Goal: Task Accomplishment & Management: Manage account settings

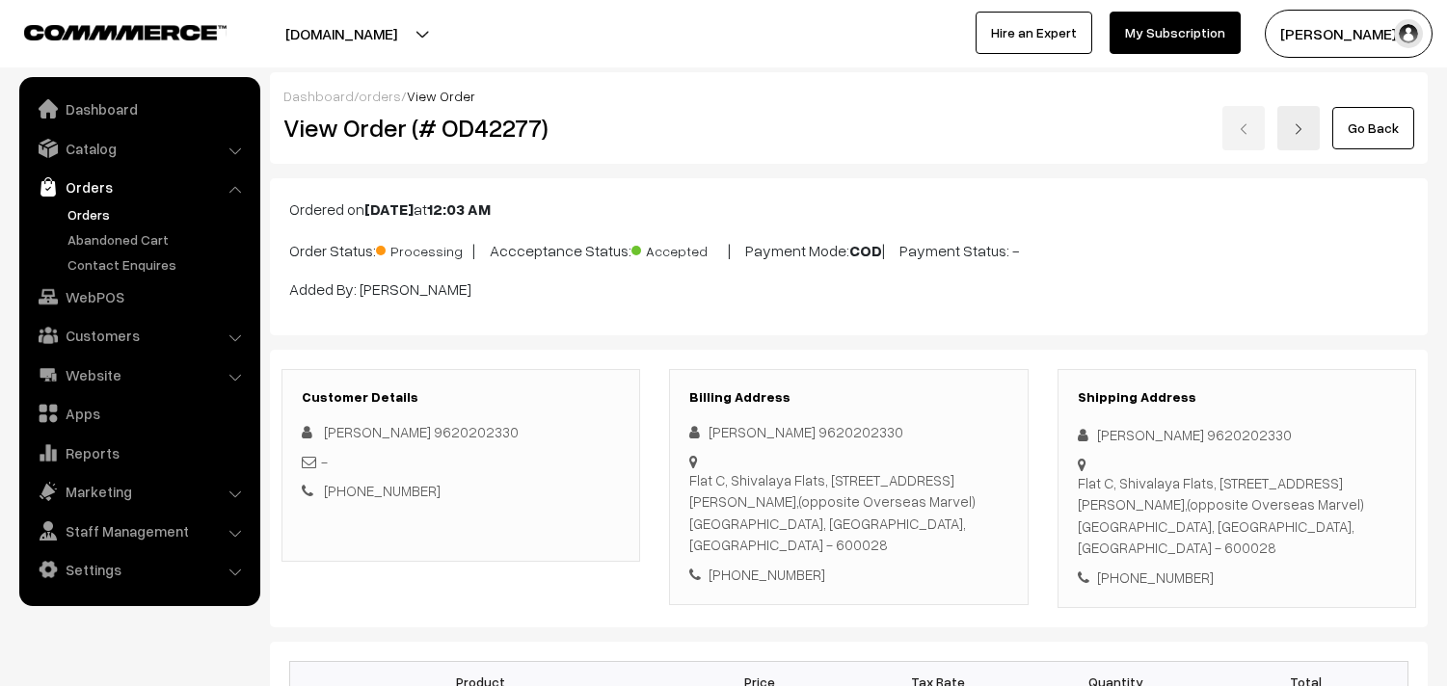
scroll to position [1392, 0]
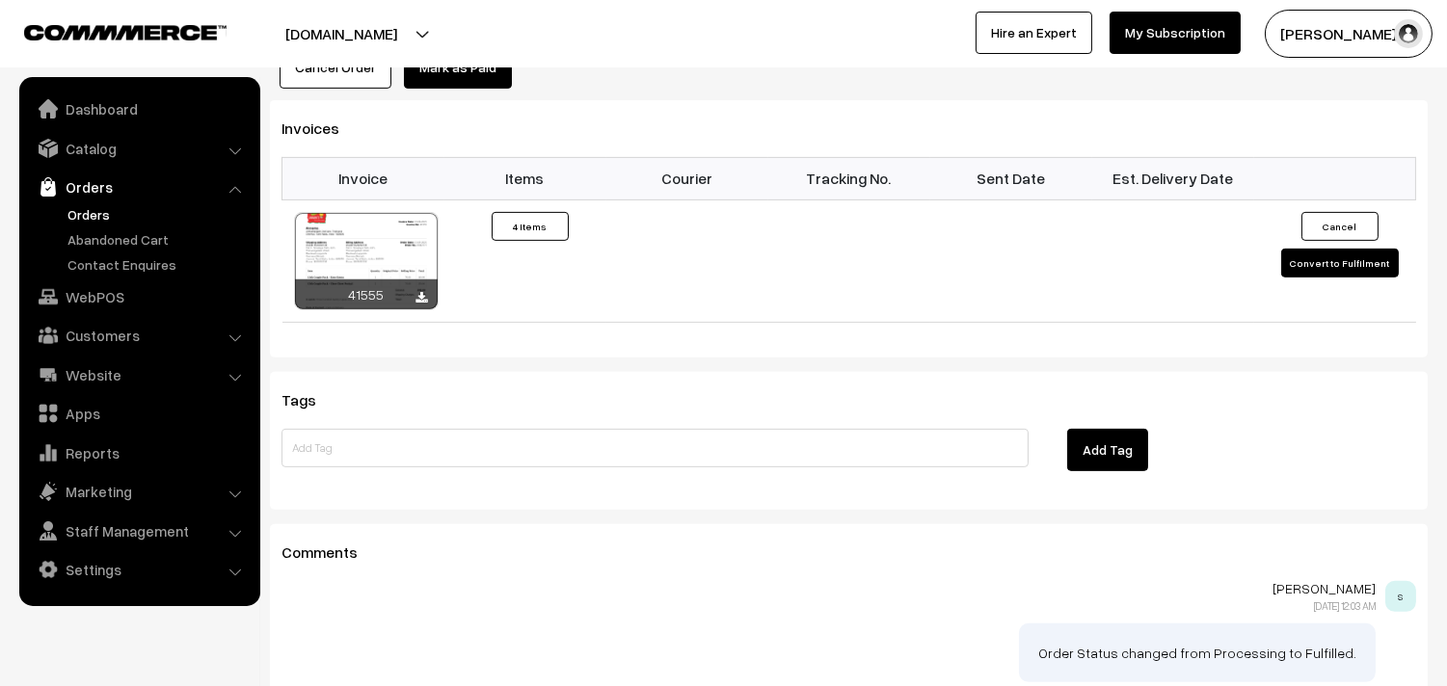
click at [93, 220] on link "Orders" at bounding box center [158, 214] width 191 height 20
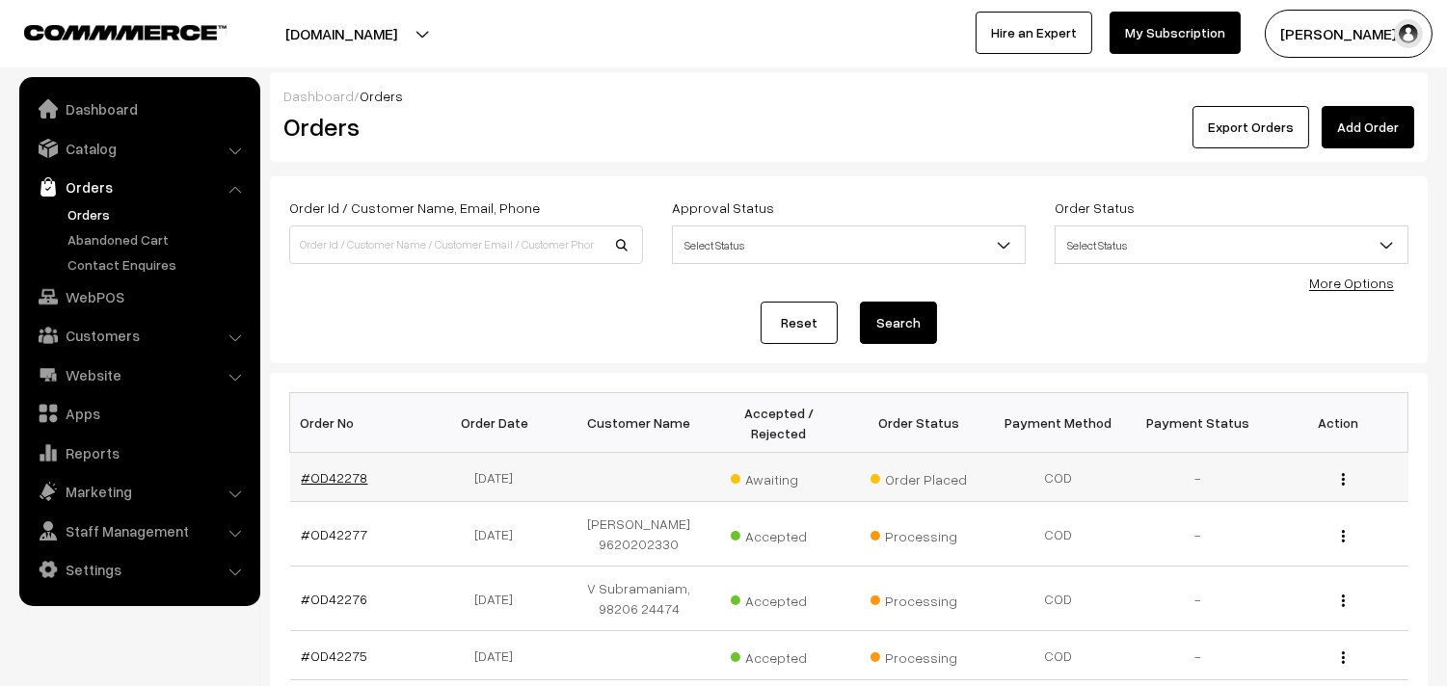
click at [350, 469] on link "#OD42278" at bounding box center [335, 477] width 67 height 16
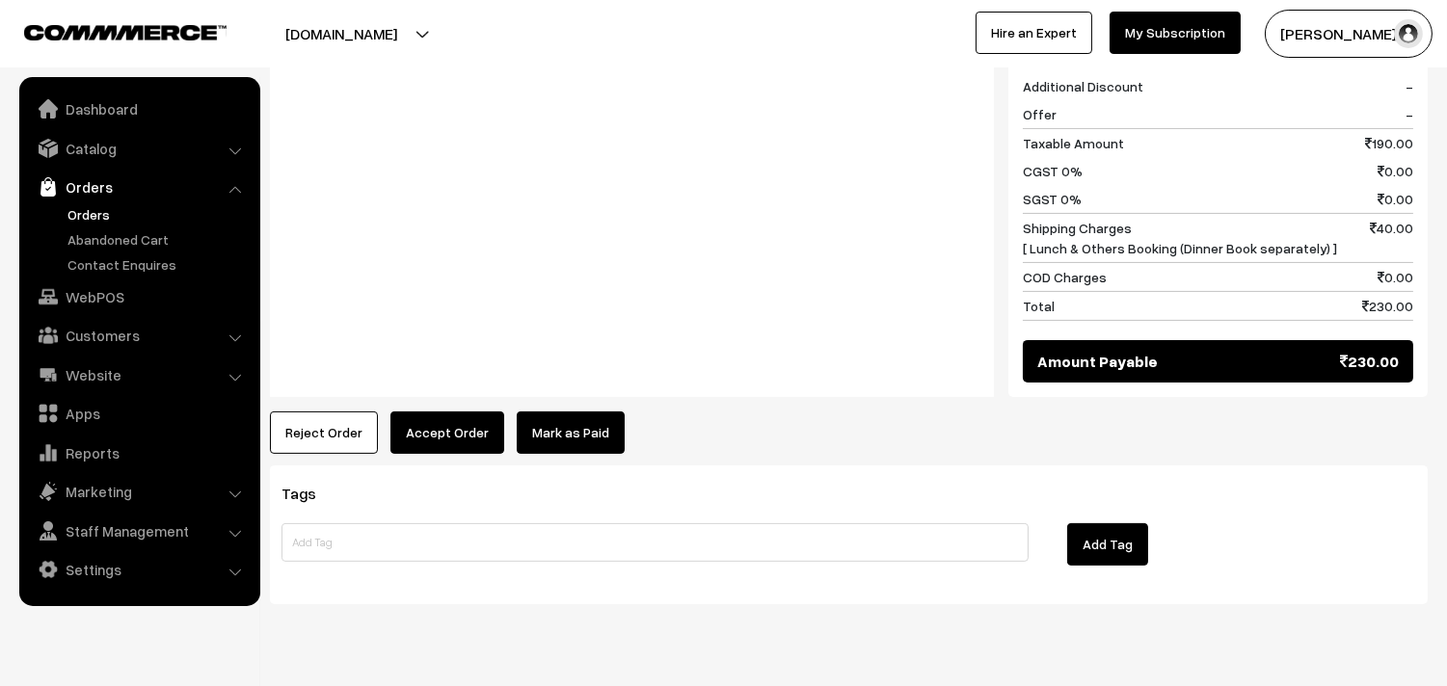
click at [425, 412] on button "Accept Order" at bounding box center [447, 433] width 114 height 42
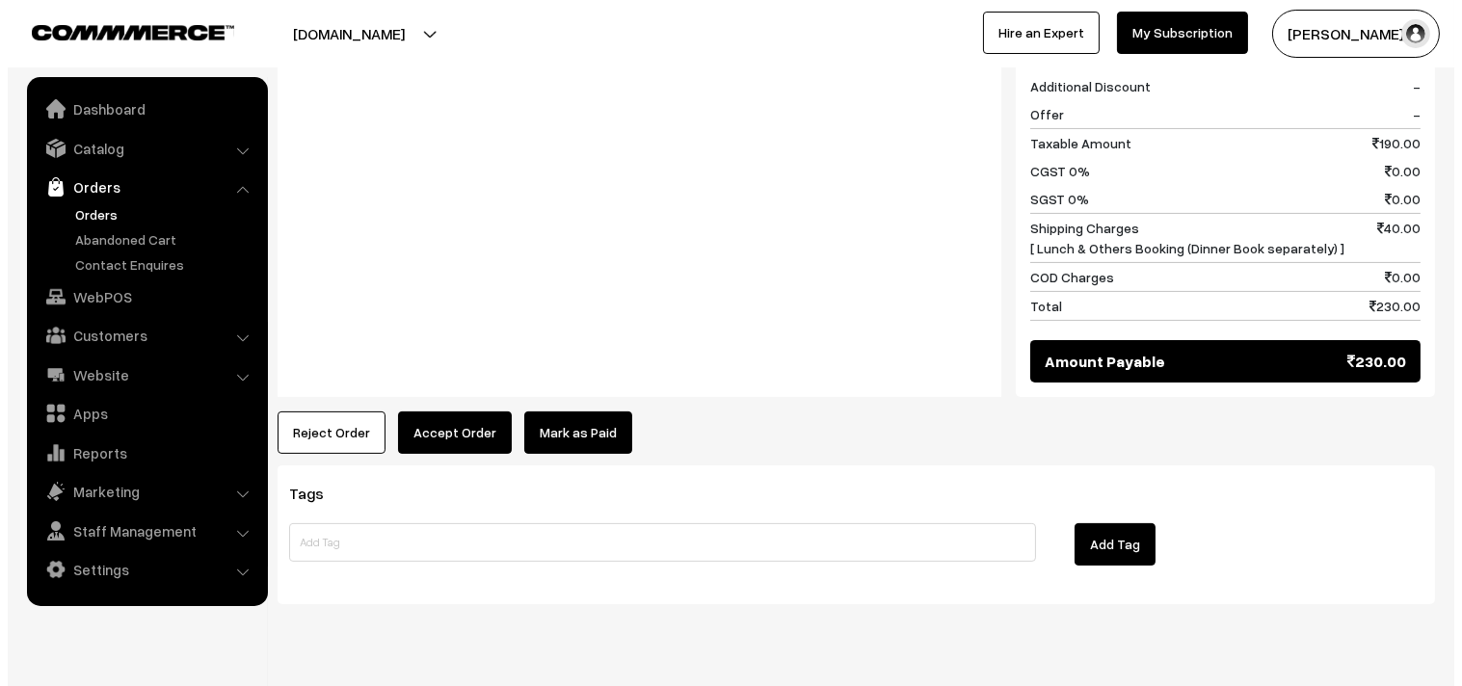
scroll to position [883, 0]
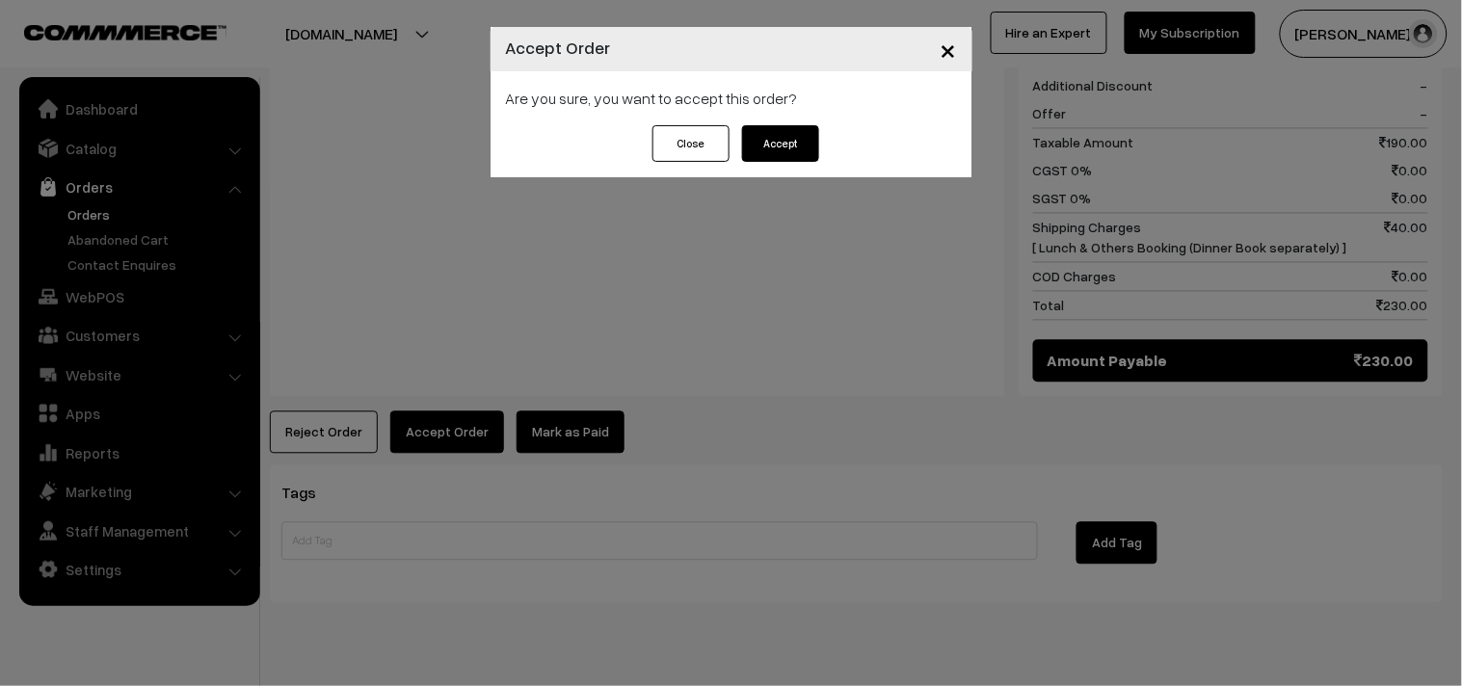
click at [777, 127] on button "Accept" at bounding box center [780, 143] width 77 height 37
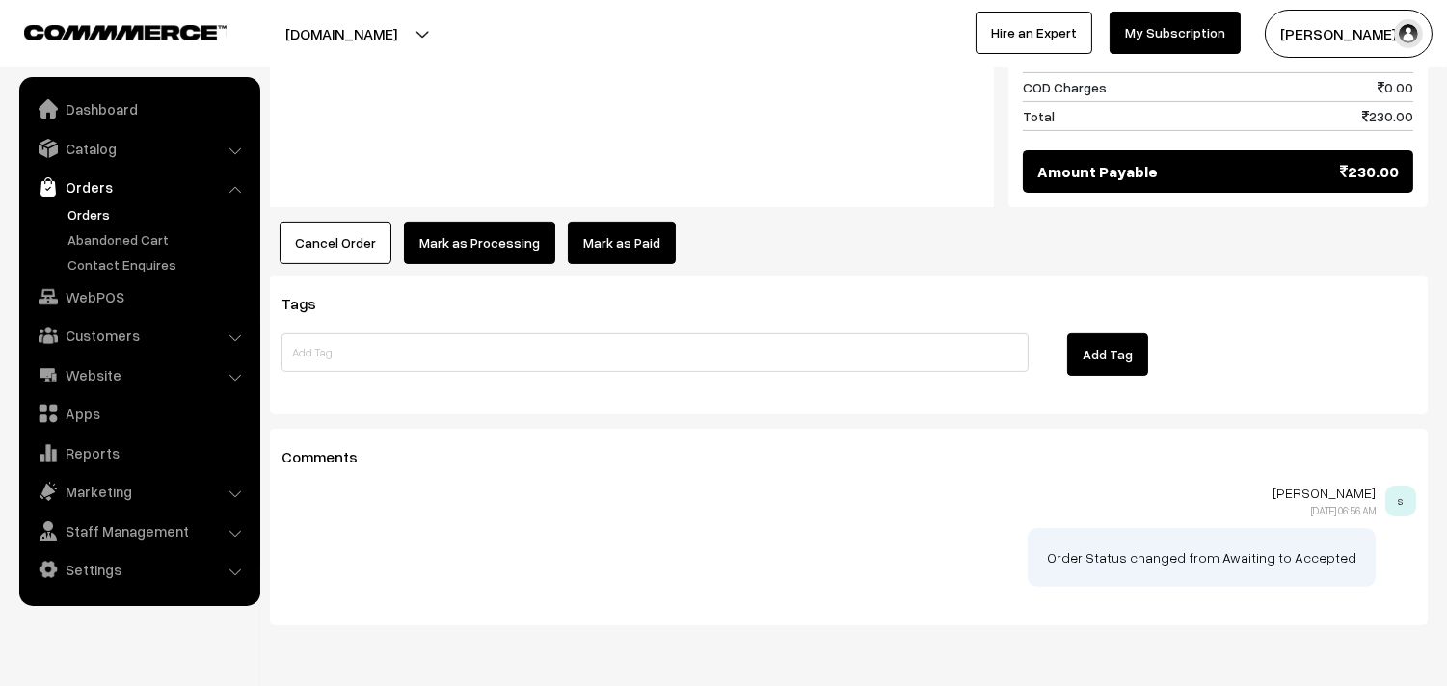
click at [504, 222] on button "Mark as Processing" at bounding box center [479, 243] width 151 height 42
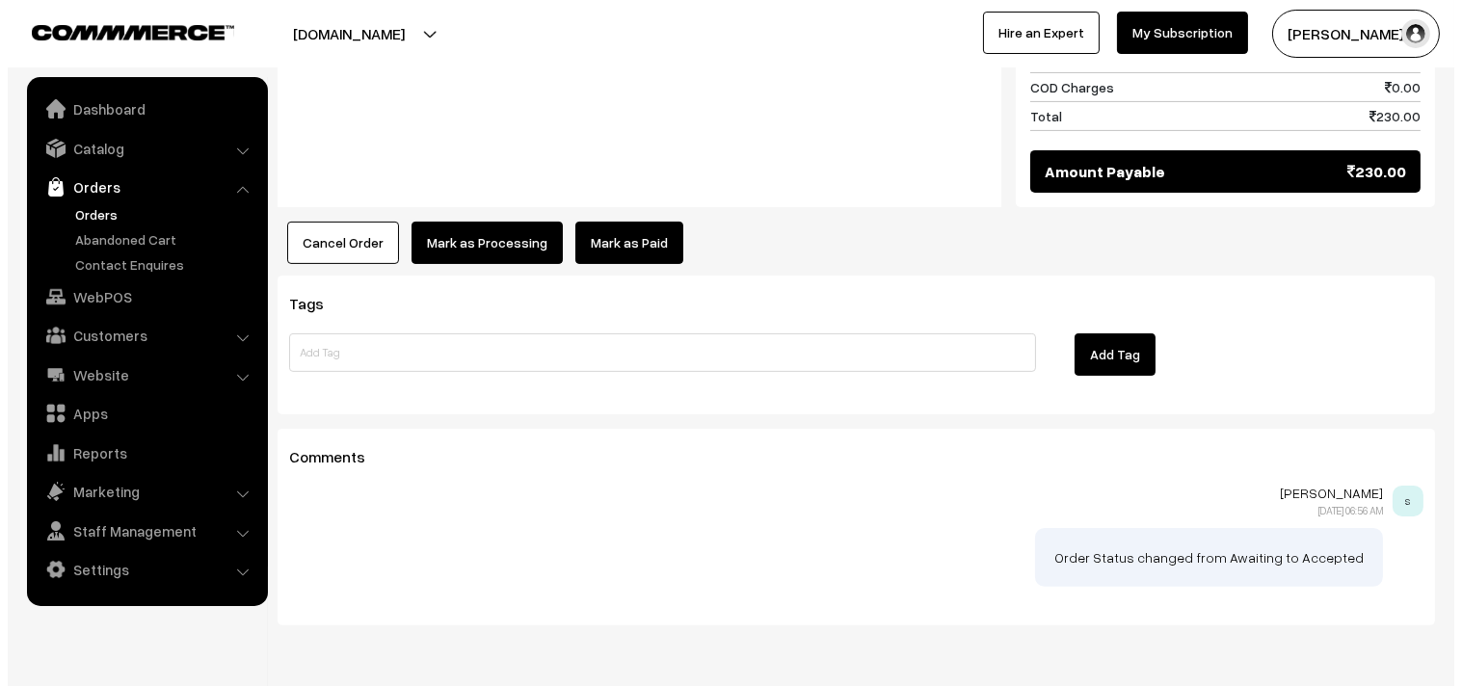
scroll to position [1073, 0]
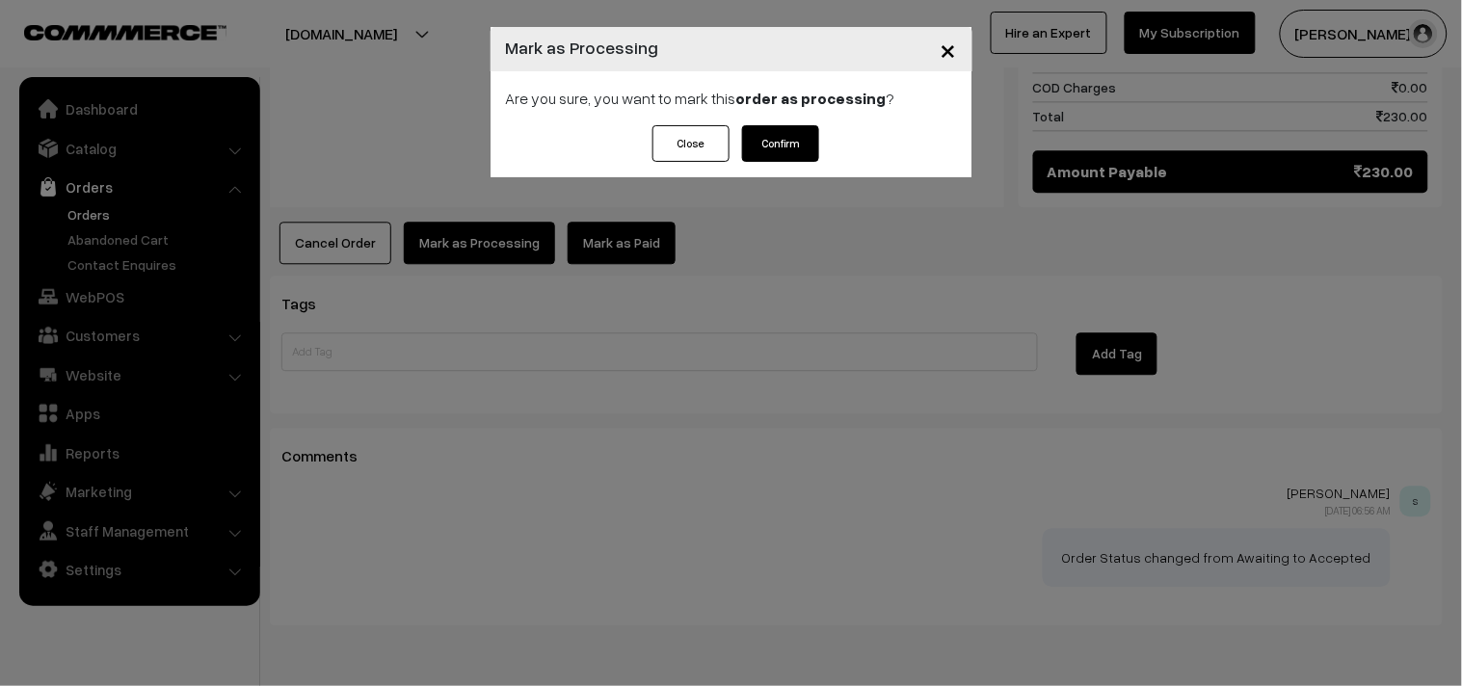
click at [788, 147] on button "Confirm" at bounding box center [780, 143] width 77 height 37
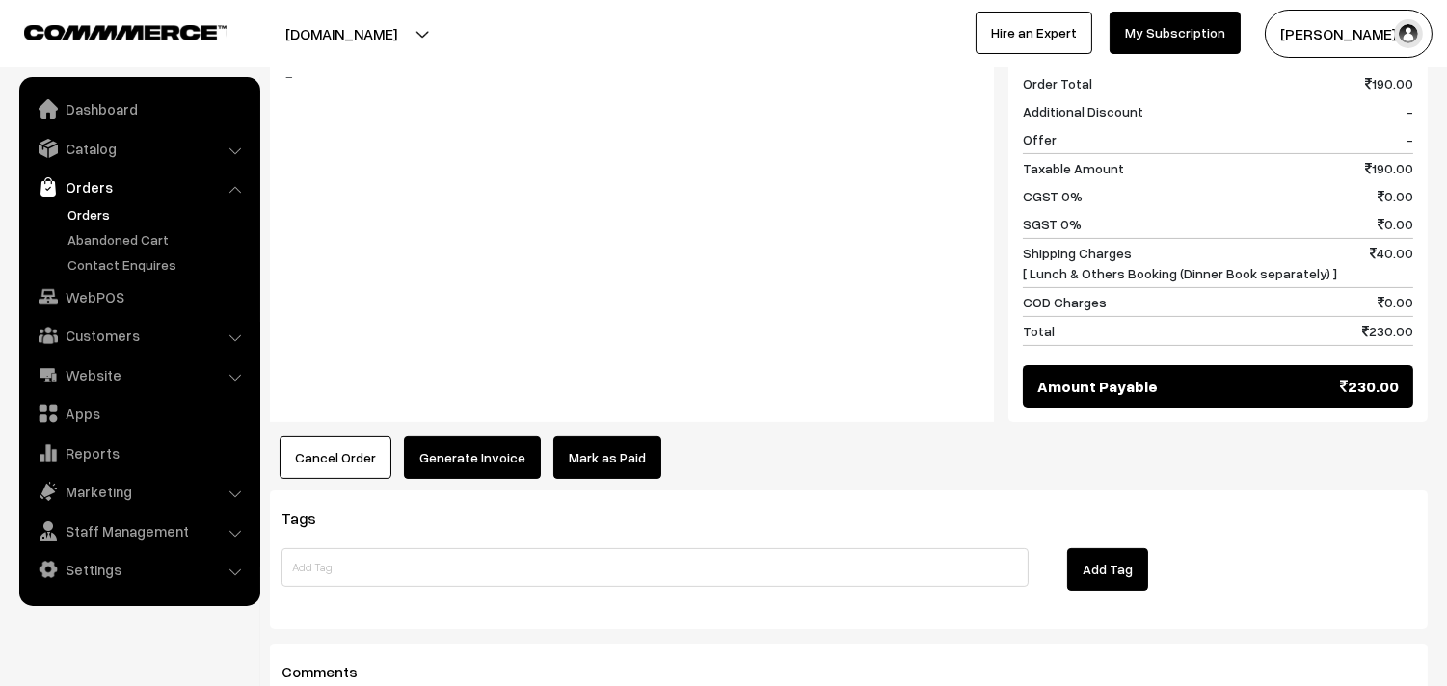
click at [458, 437] on button "Generate Invoice" at bounding box center [472, 458] width 137 height 42
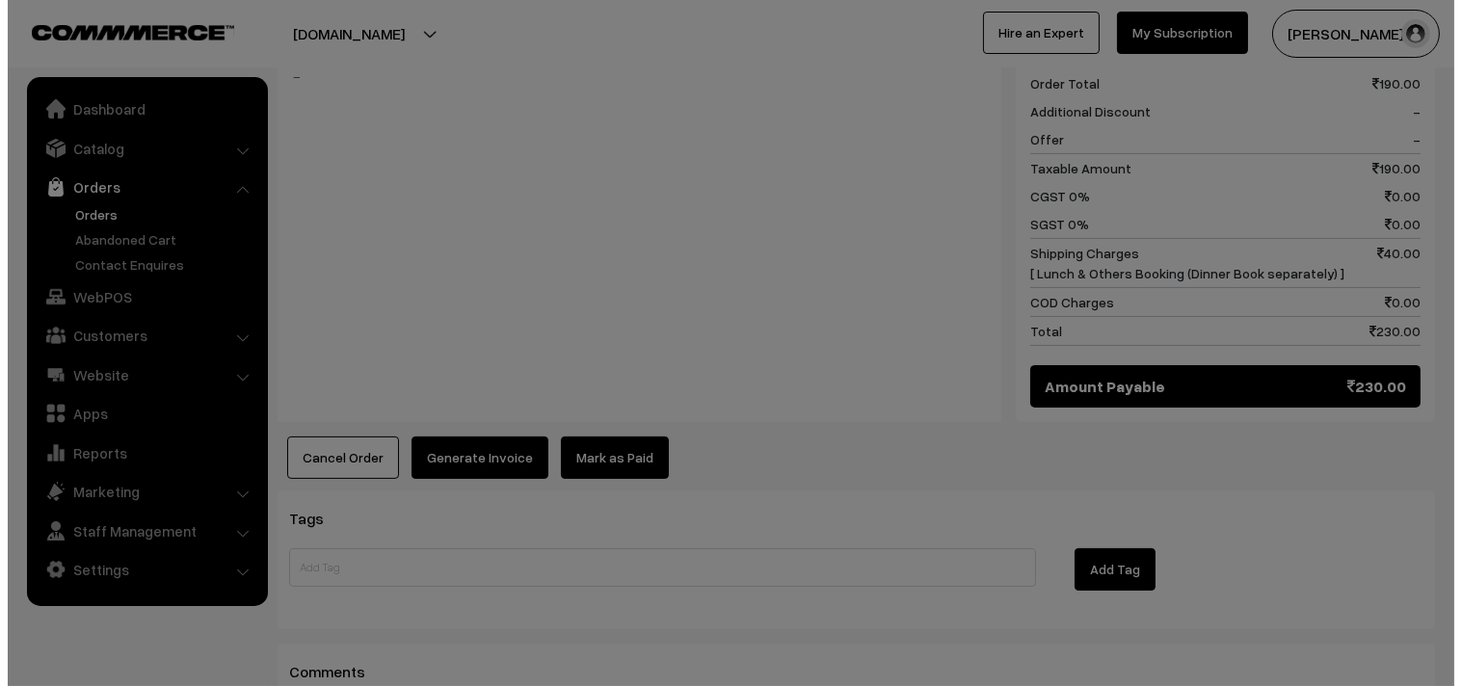
scroll to position [859, 0]
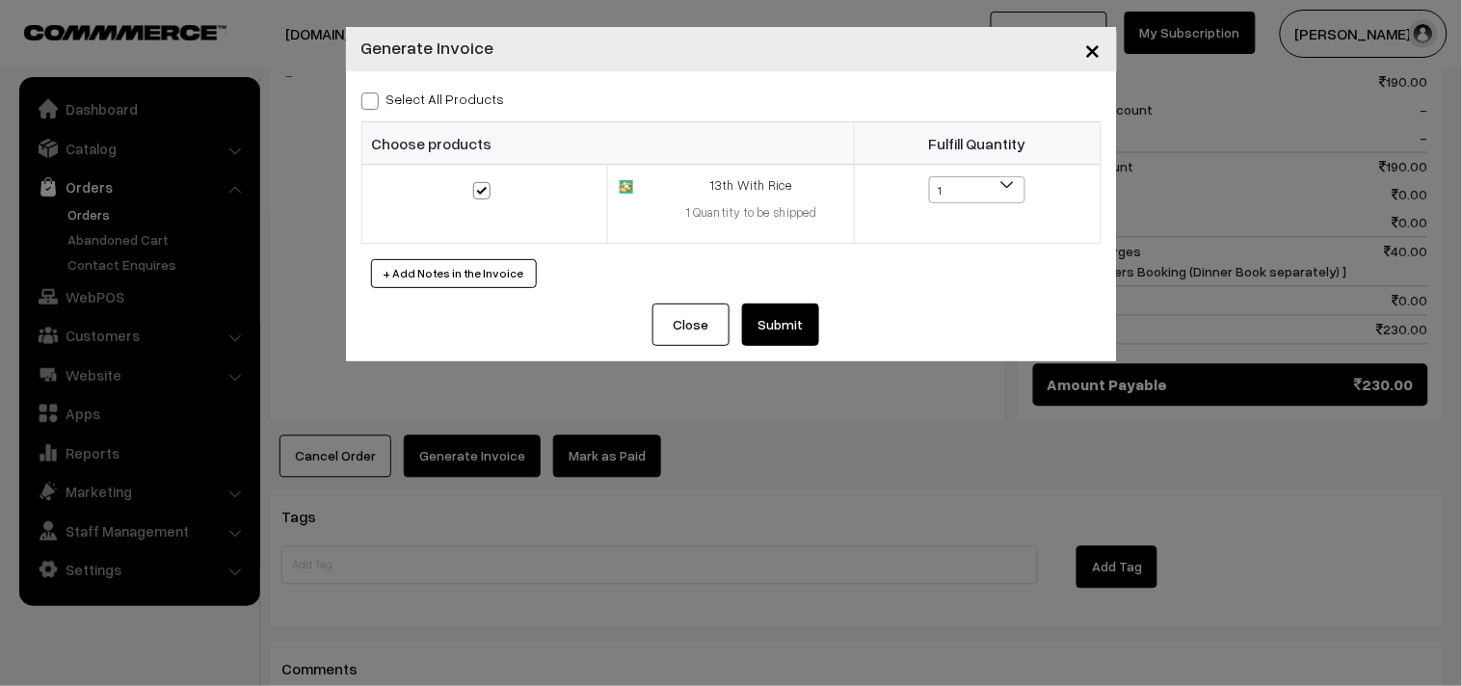
click at [464, 102] on label "Select All Products" at bounding box center [434, 99] width 144 height 20
click at [374, 102] on input "Select All Products" at bounding box center [368, 98] width 13 height 13
checkbox input "true"
click at [766, 323] on button "Submit" at bounding box center [780, 325] width 77 height 42
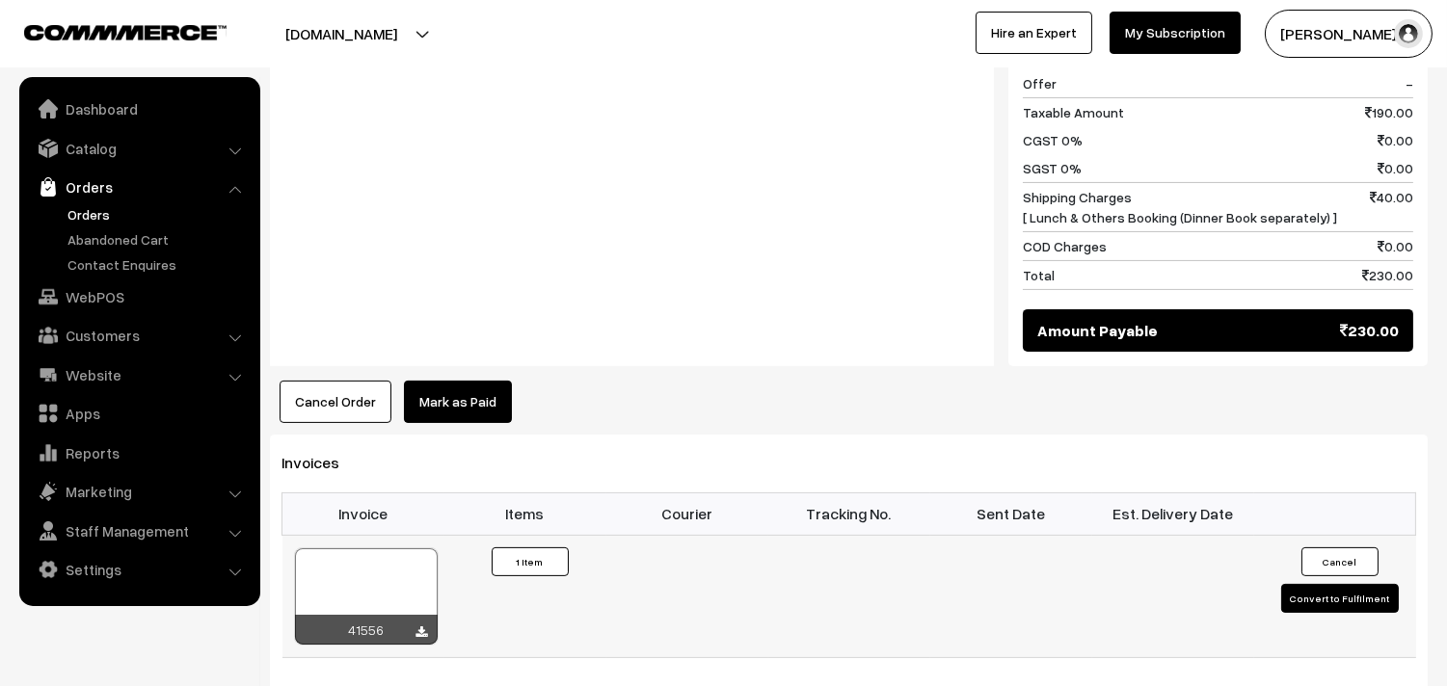
scroll to position [965, 0]
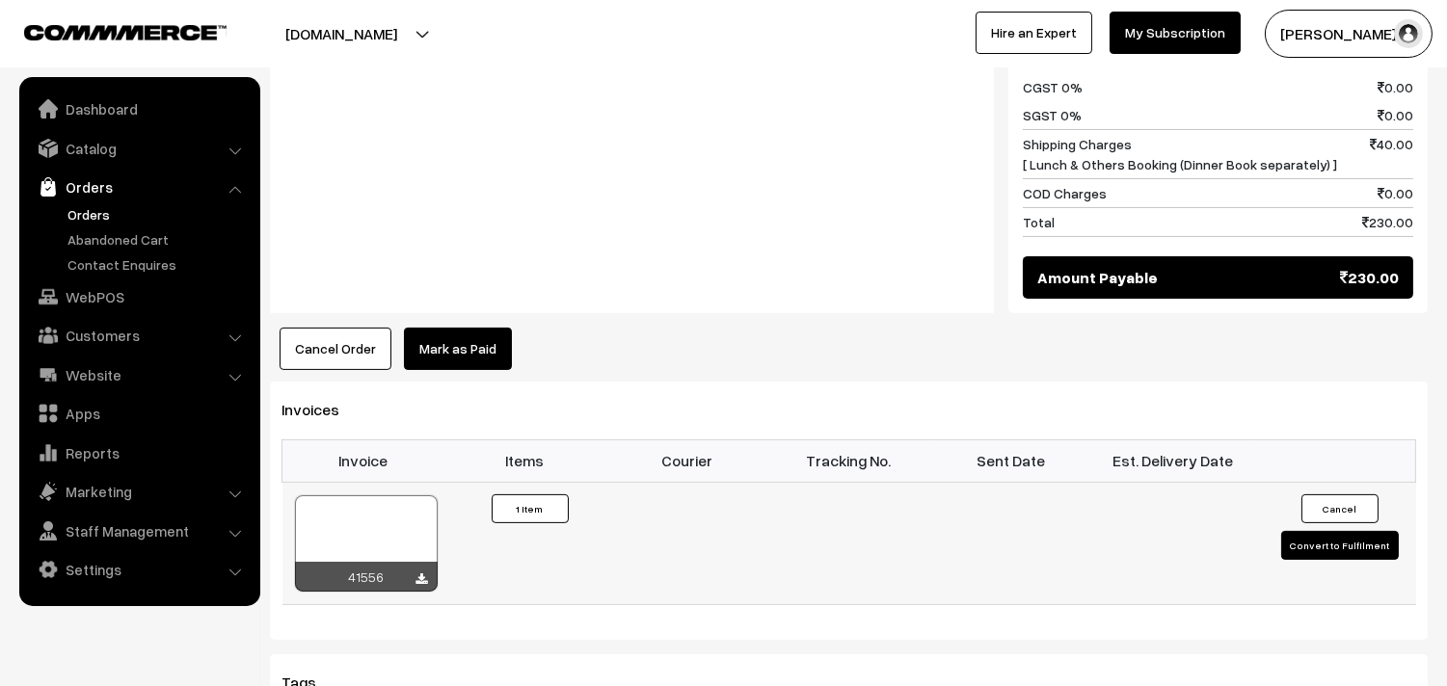
click at [407, 496] on div at bounding box center [366, 544] width 143 height 96
click at [99, 204] on link "Orders" at bounding box center [158, 214] width 191 height 20
